Goal: Task Accomplishment & Management: Complete application form

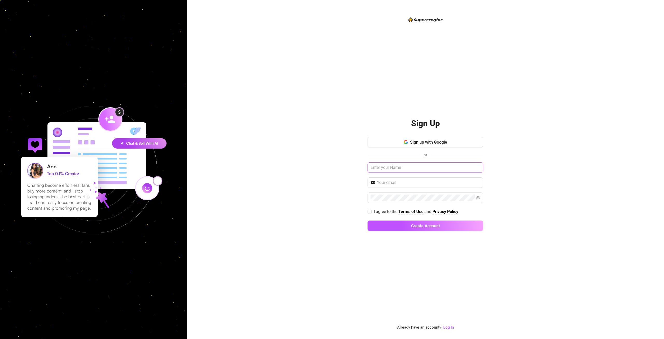
click at [423, 167] on input "text" at bounding box center [426, 167] width 116 height 10
click at [404, 173] on div "Sign up with Google or I agree to the Terms of Use and Privacy Policy Create Ac…" at bounding box center [426, 186] width 116 height 99
click at [404, 167] on input "text" at bounding box center [426, 167] width 116 height 10
type input "Arven Arricivita"
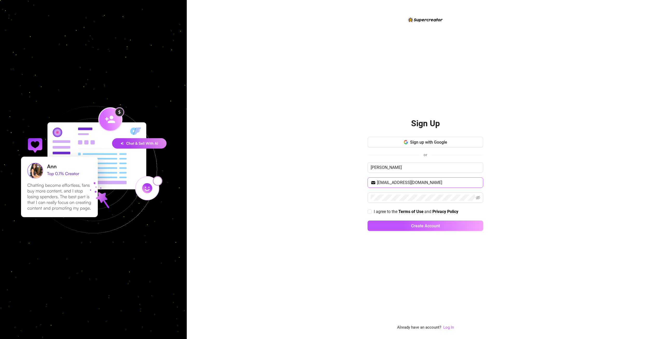
type input "arricivitadadasal2@gmail.com"
click at [372, 210] on span "I agree to the Terms of Use and Privacy Policy" at bounding box center [416, 211] width 89 height 6
click at [371, 210] on input "I agree to the Terms of Use and Privacy Policy" at bounding box center [370, 211] width 4 height 4
checkbox input "true"
click at [392, 225] on button "Create Account" at bounding box center [426, 225] width 116 height 10
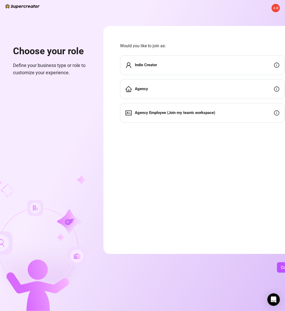
click at [178, 116] on span "Agency Employee (Join my team's workspace)" at bounding box center [175, 113] width 80 height 6
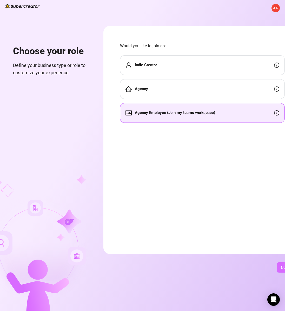
click at [281, 270] on button "Continue" at bounding box center [289, 267] width 24 height 10
